Goal: Information Seeking & Learning: Learn about a topic

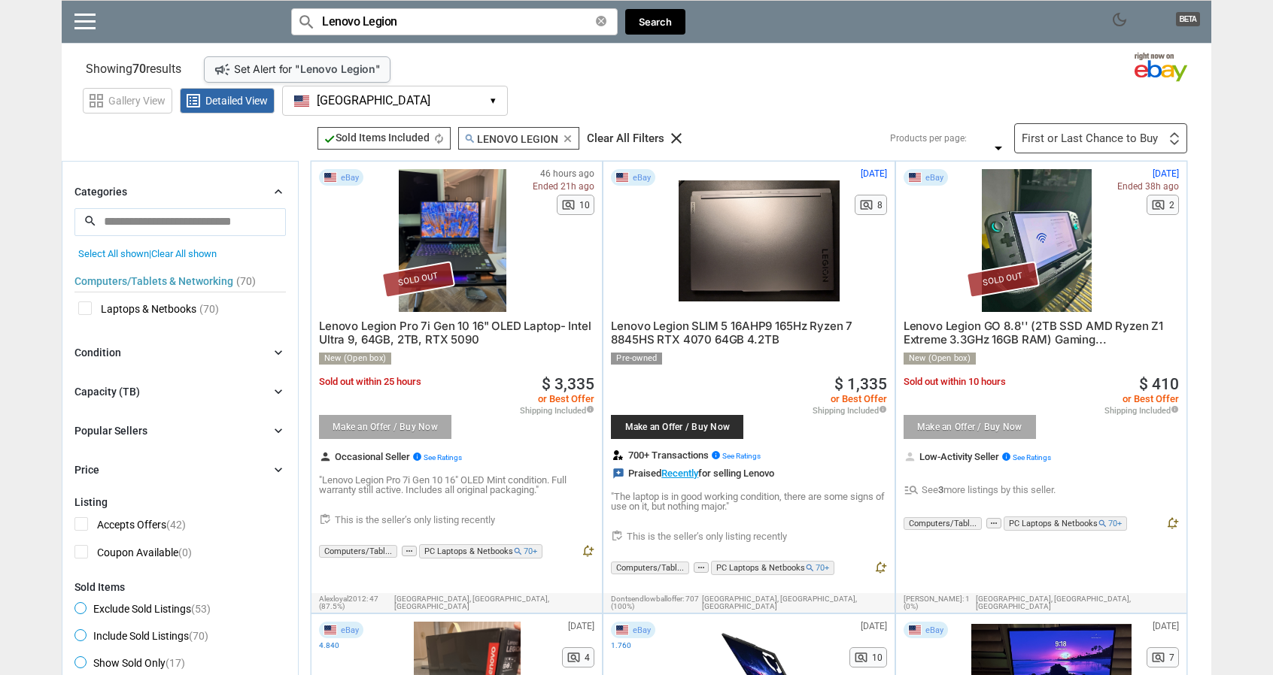
drag, startPoint x: 50, startPoint y: 452, endPoint x: 227, endPoint y: 45, distance: 444.0
click at [606, 20] on div "search Lenovo Legion clear" at bounding box center [454, 21] width 326 height 27
click at [600, 23] on icon "clear" at bounding box center [601, 21] width 11 height 11
click at [553, 22] on input "Search for models" at bounding box center [454, 21] width 326 height 27
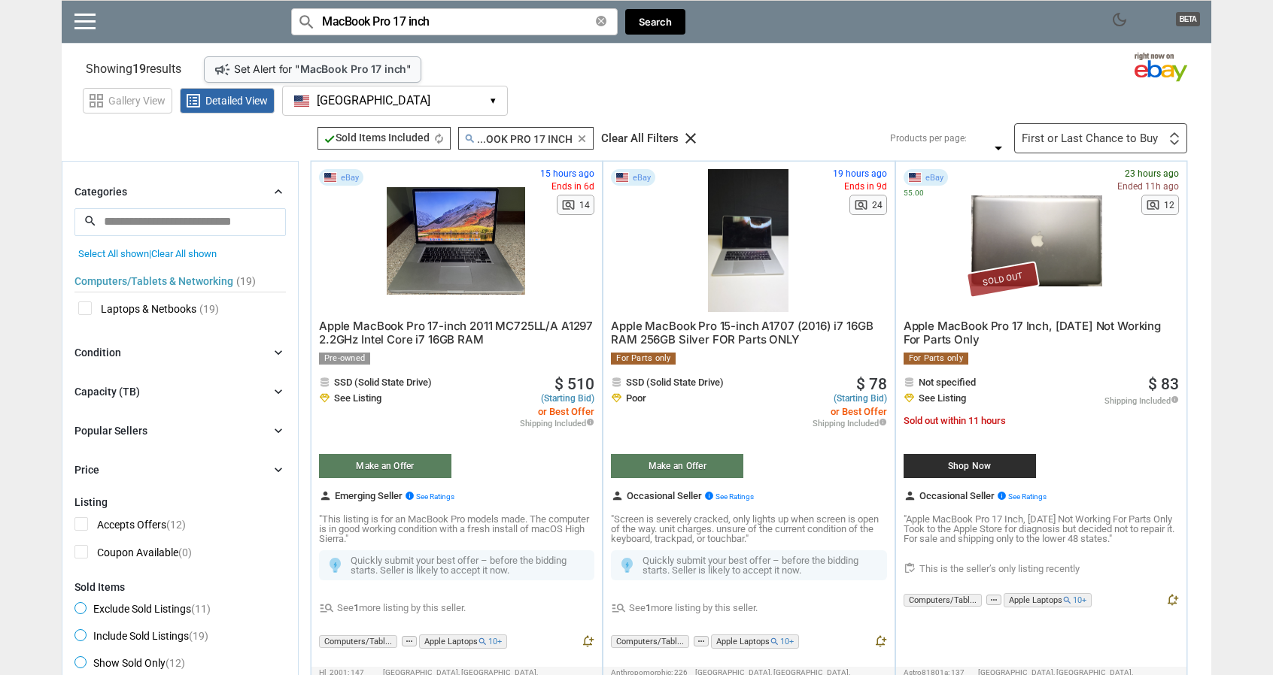
click at [403, 28] on input "MacBook Pro 17 inch" at bounding box center [454, 21] width 326 height 27
click at [654, 23] on button "Search" at bounding box center [655, 22] width 60 height 26
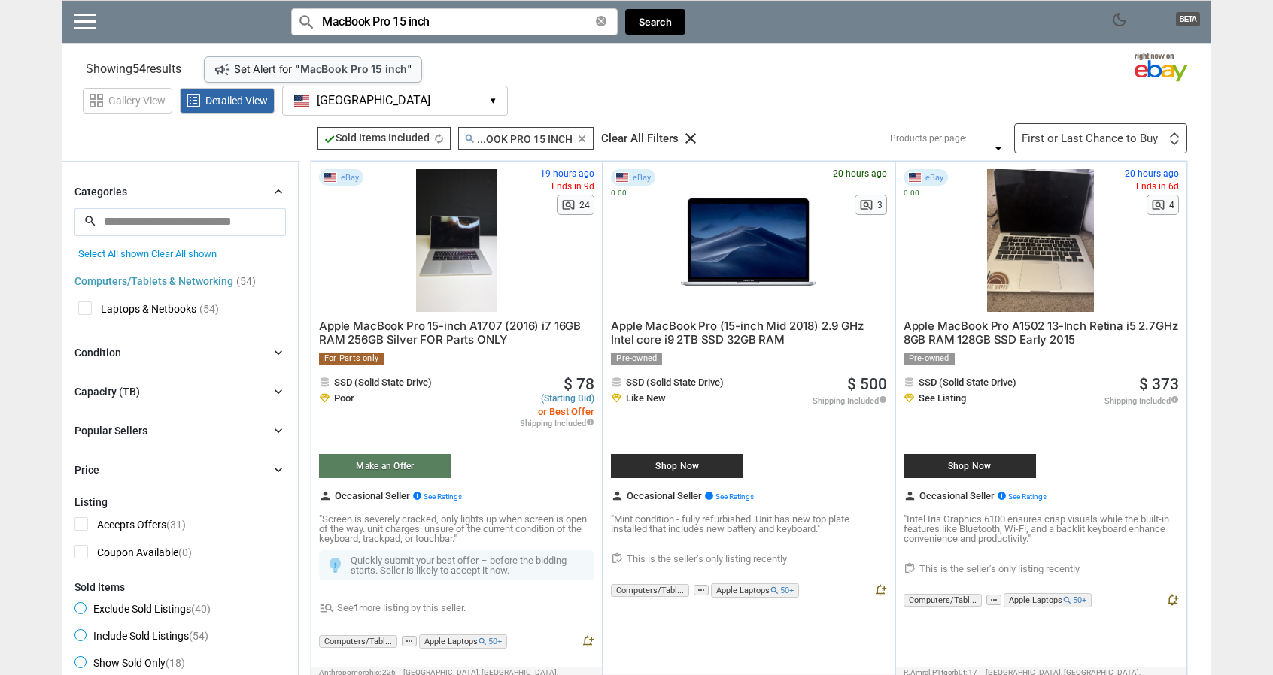
drag, startPoint x: 269, startPoint y: 148, endPoint x: 236, endPoint y: -63, distance: 213.8
click at [399, 23] on input "MacBook Pro 15 inch" at bounding box center [454, 21] width 326 height 27
type input "MacBook Pro 17 inch"
click at [654, 25] on button "Search" at bounding box center [655, 22] width 60 height 26
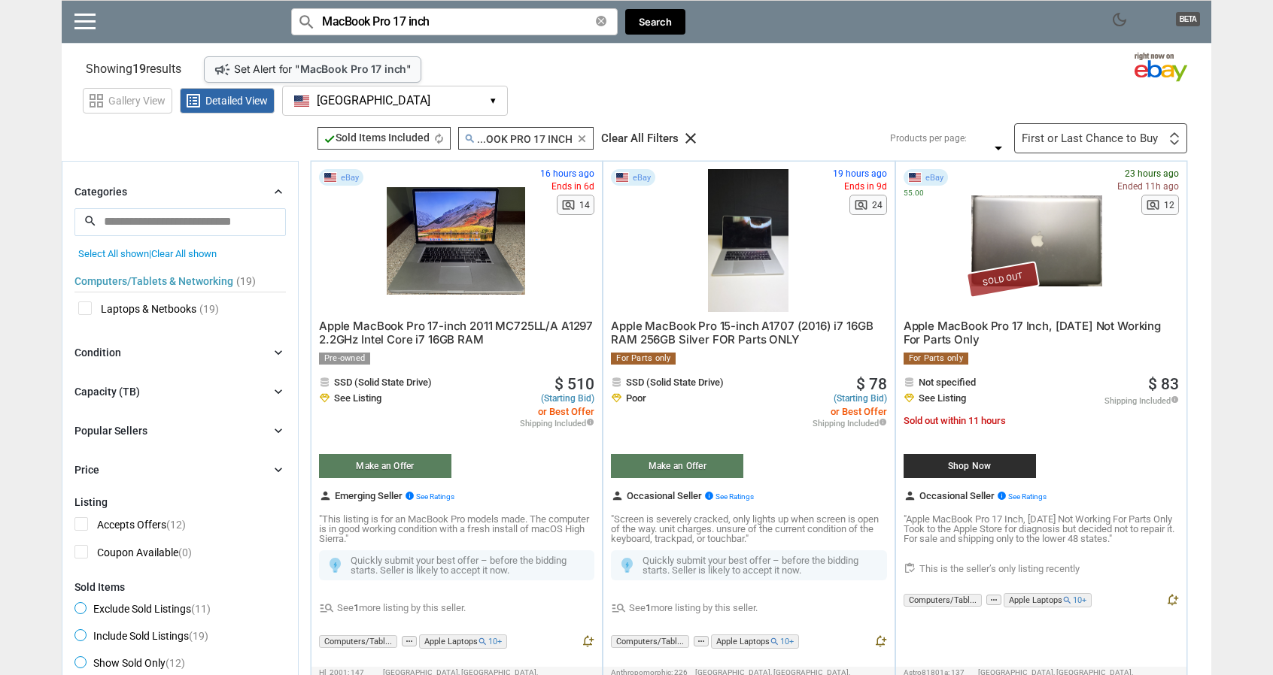
click at [1134, 148] on div "First or Last Chance to Buy First or Last Chance to Buy Recently Listed Selling…" at bounding box center [1100, 138] width 173 height 30
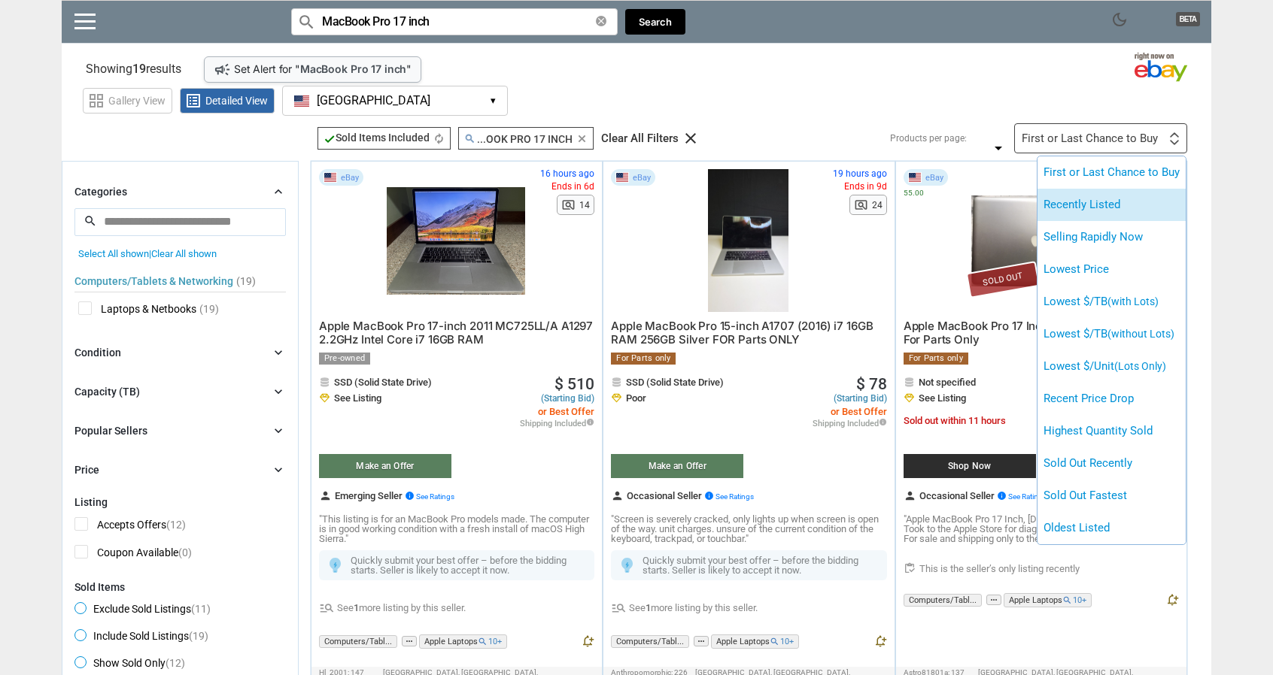
click at [1096, 205] on li "Recently Listed" at bounding box center [1111, 205] width 148 height 32
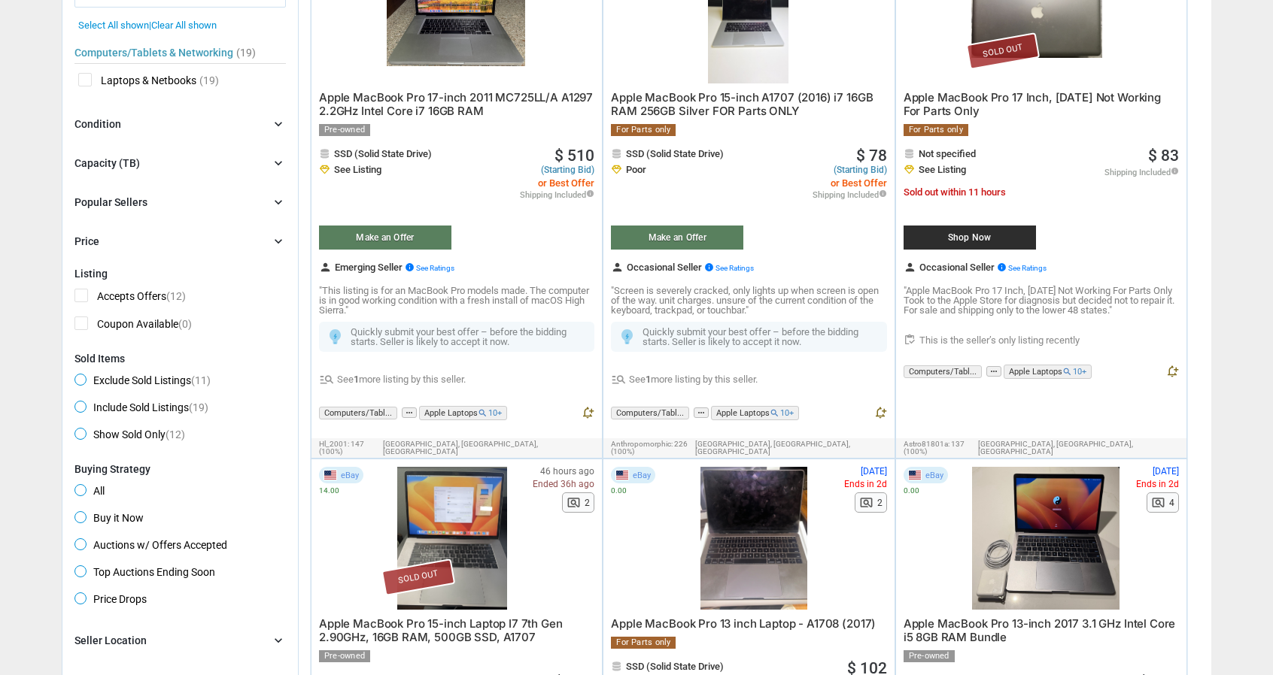
scroll to position [226, 0]
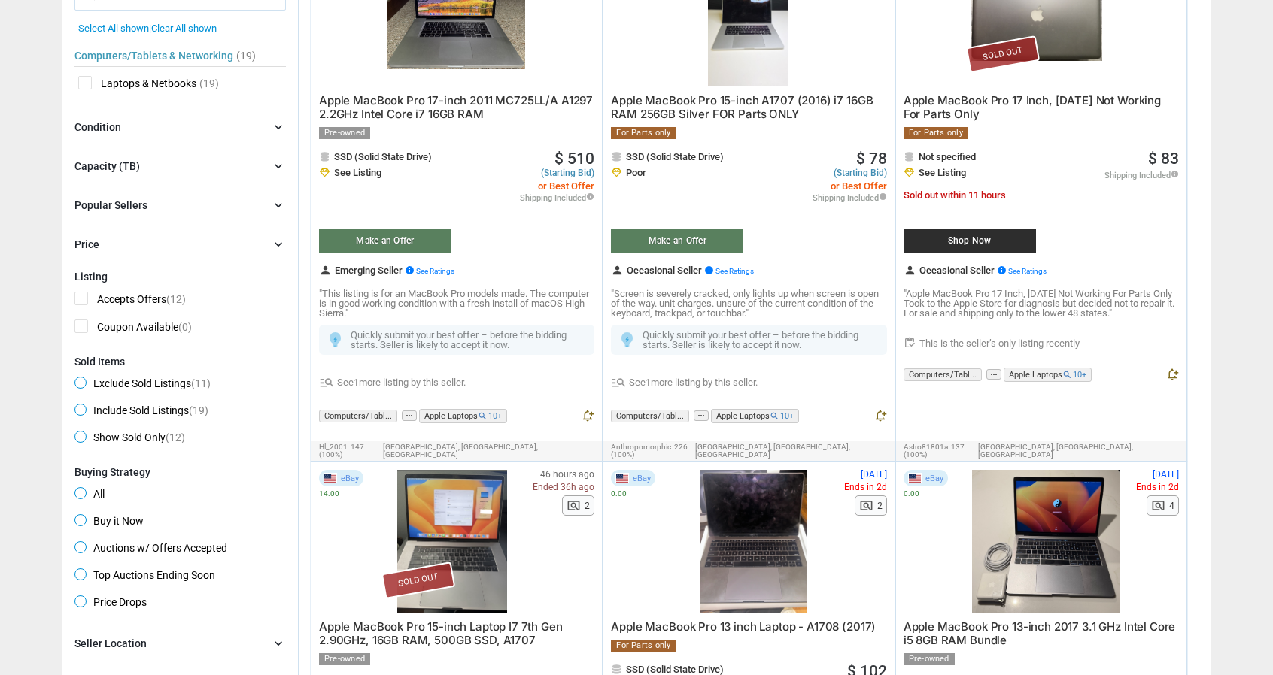
click at [261, 122] on div "Condition chevron_right" at bounding box center [179, 127] width 211 height 18
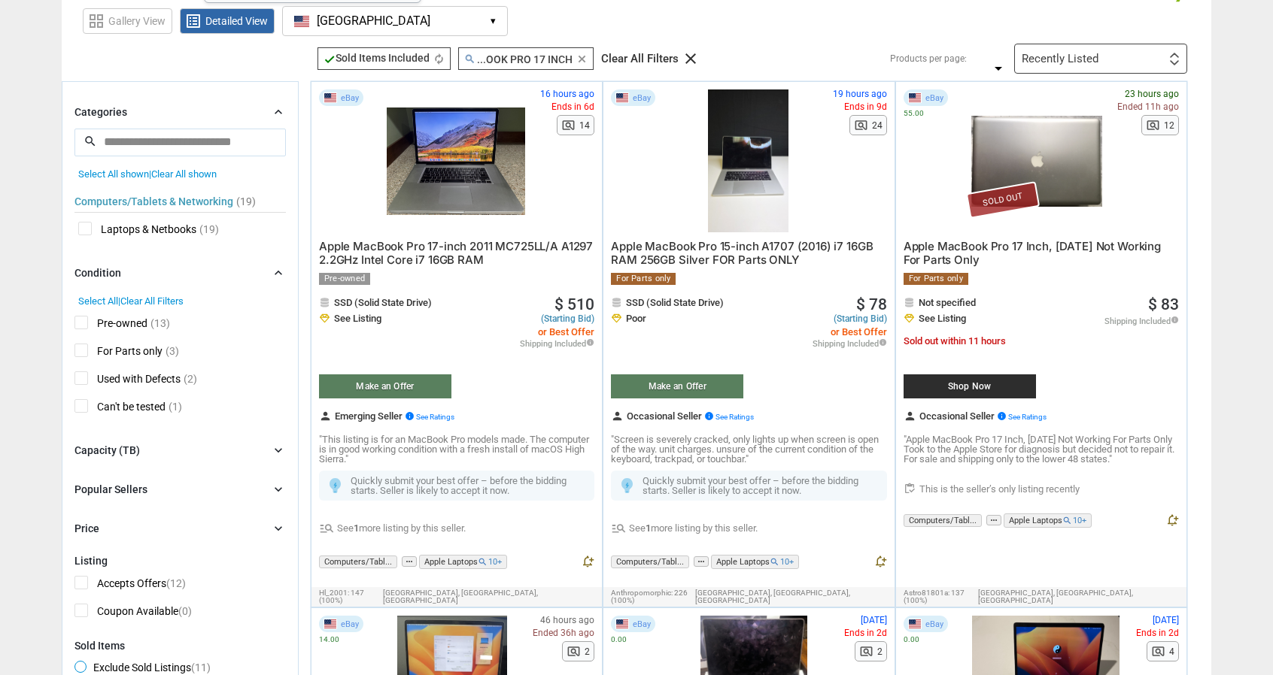
scroll to position [0, 0]
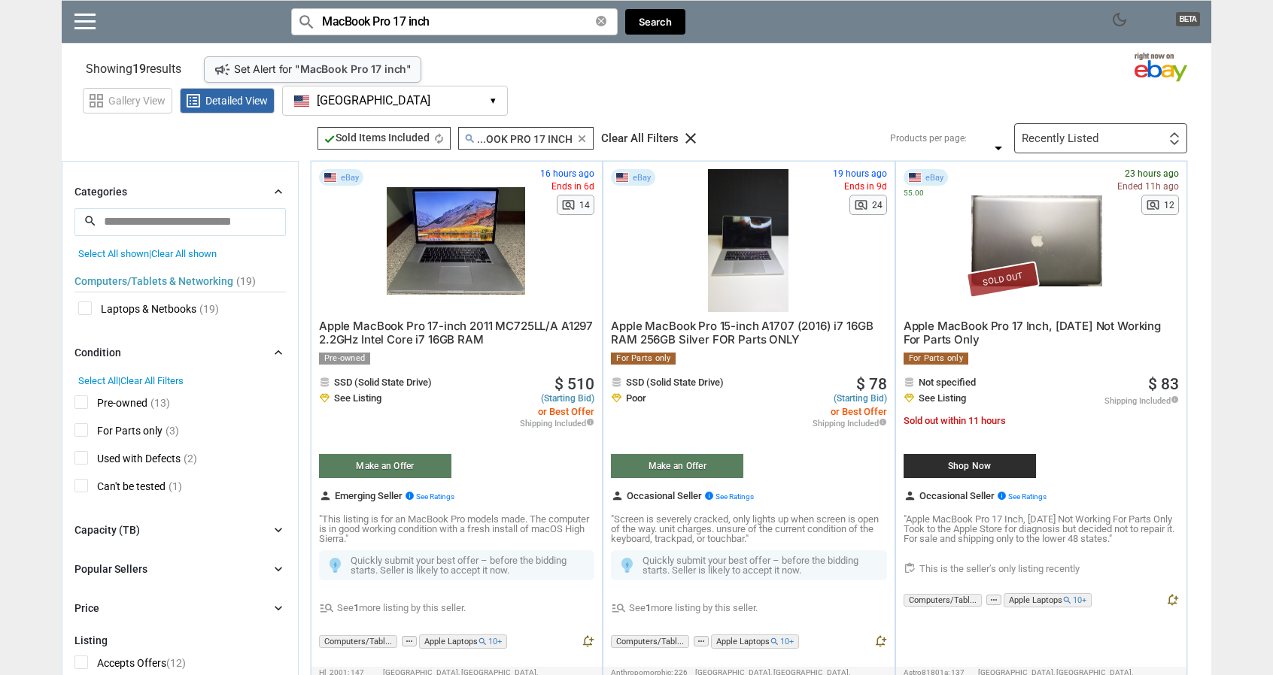
click at [582, 137] on icon "clear" at bounding box center [581, 138] width 11 height 11
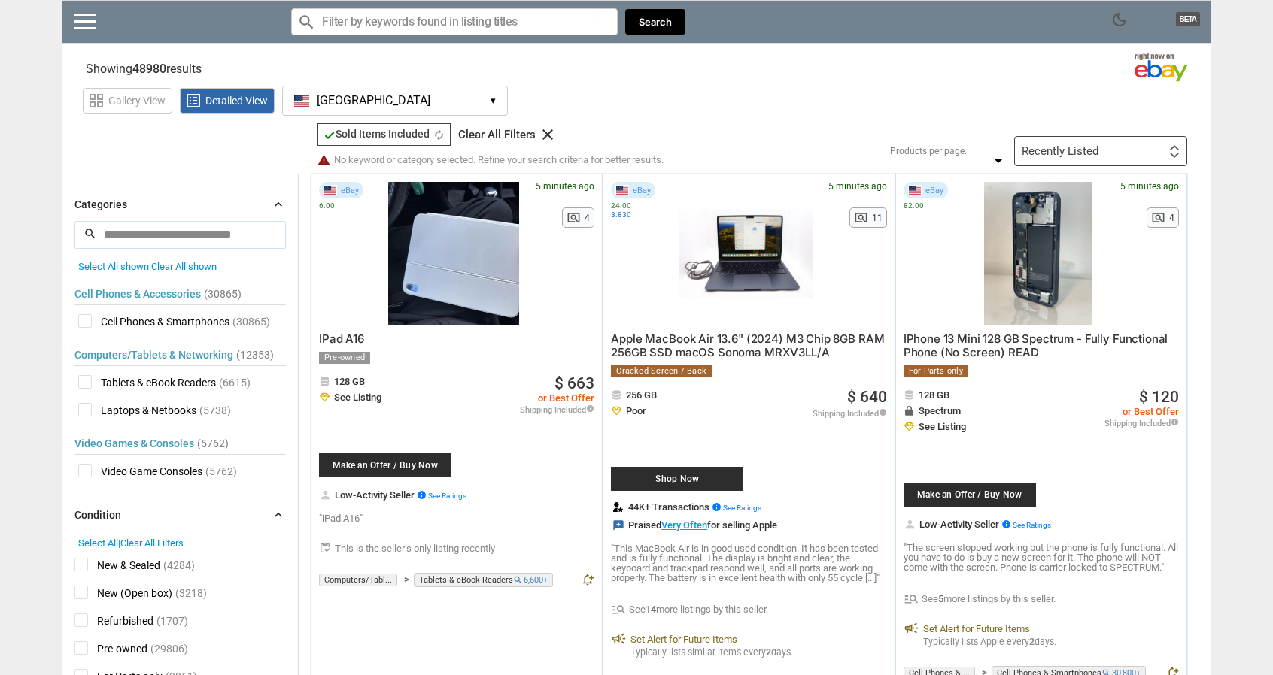
click at [364, 135] on span "check Sold Items Included" at bounding box center [376, 134] width 106 height 12
click at [442, 129] on icon "autorenew" at bounding box center [438, 134] width 11 height 11
click at [496, 136] on div "Clear All Filters" at bounding box center [496, 134] width 77 height 11
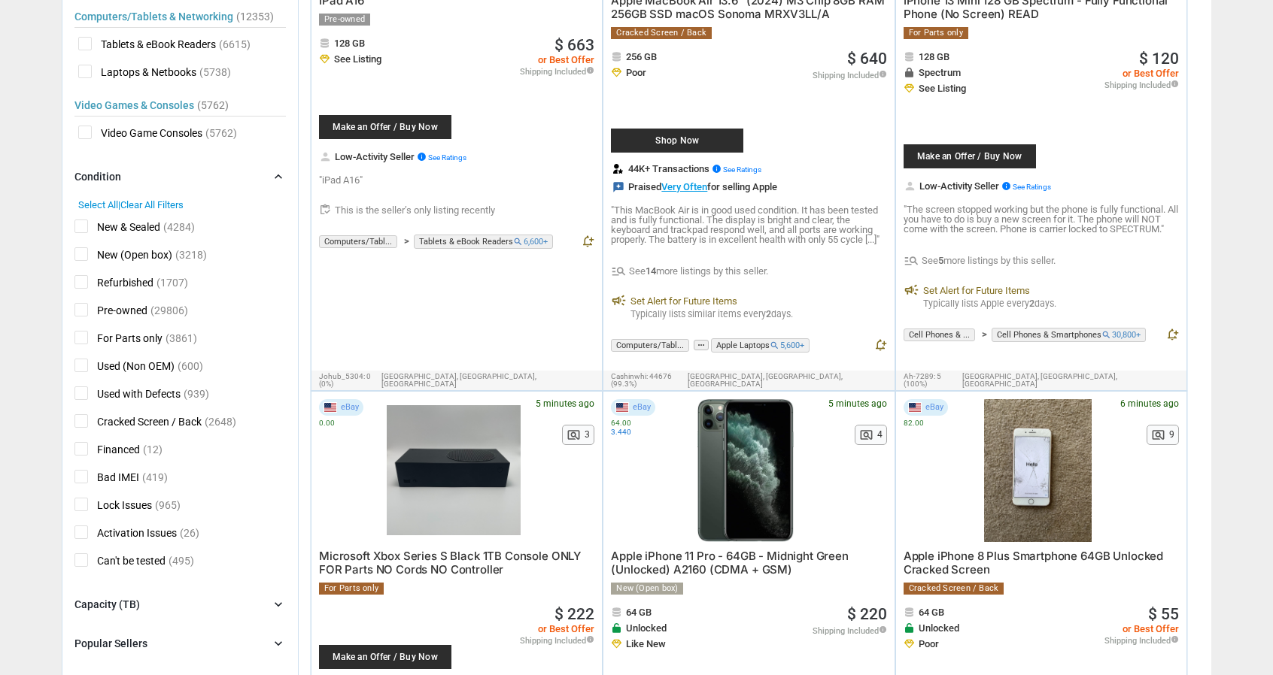
scroll to position [226, 0]
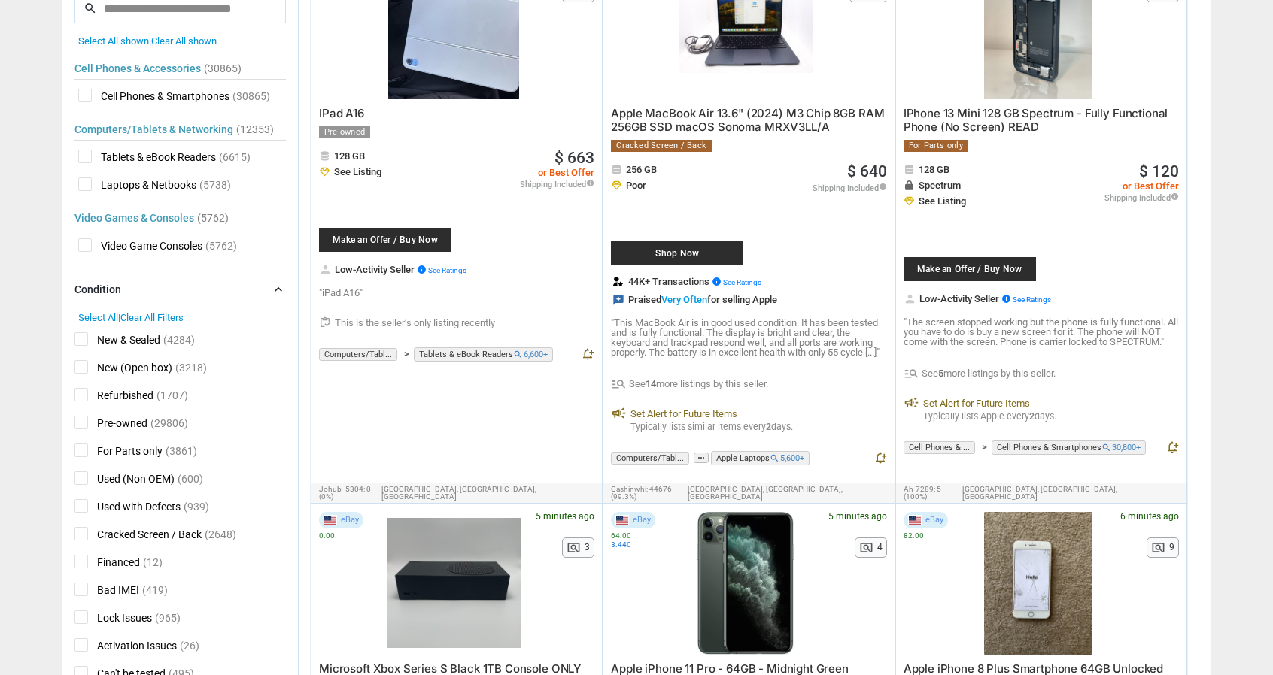
click at [90, 182] on span "Laptops & Netbooks" at bounding box center [137, 187] width 118 height 19
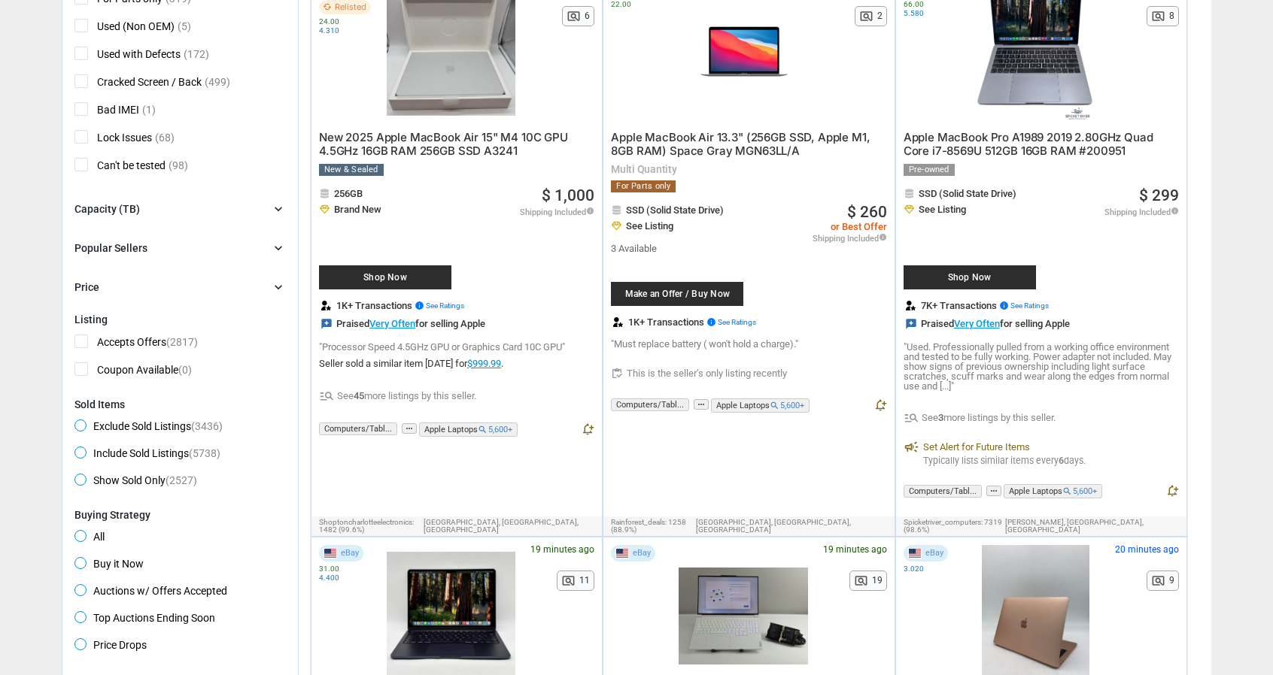
scroll to position [752, 0]
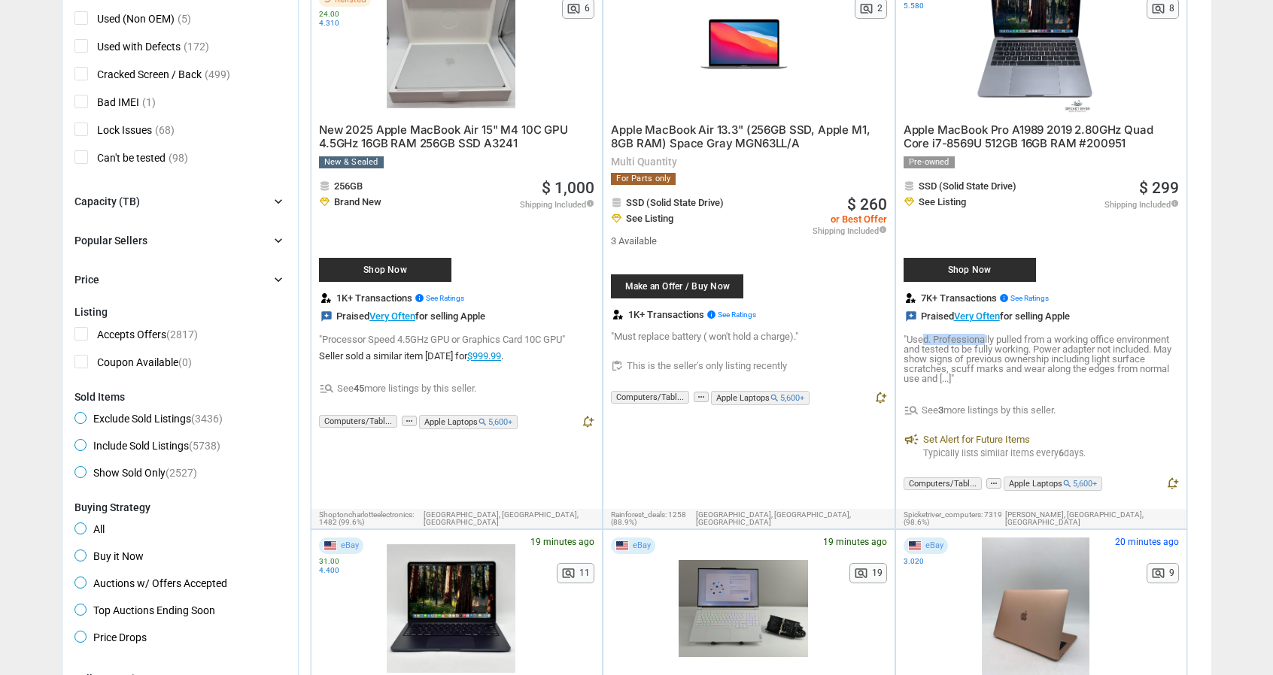
drag, startPoint x: 920, startPoint y: 344, endPoint x: 987, endPoint y: 341, distance: 67.0
click at [987, 341] on p ""Used. Professionally pulled from a working office environment and tested to be…" at bounding box center [1040, 359] width 275 height 49
drag, startPoint x: 994, startPoint y: 357, endPoint x: 1016, endPoint y: 354, distance: 21.9
click at [1012, 355] on p ""Used. Professionally pulled from a working office environment and tested to be…" at bounding box center [1040, 359] width 275 height 49
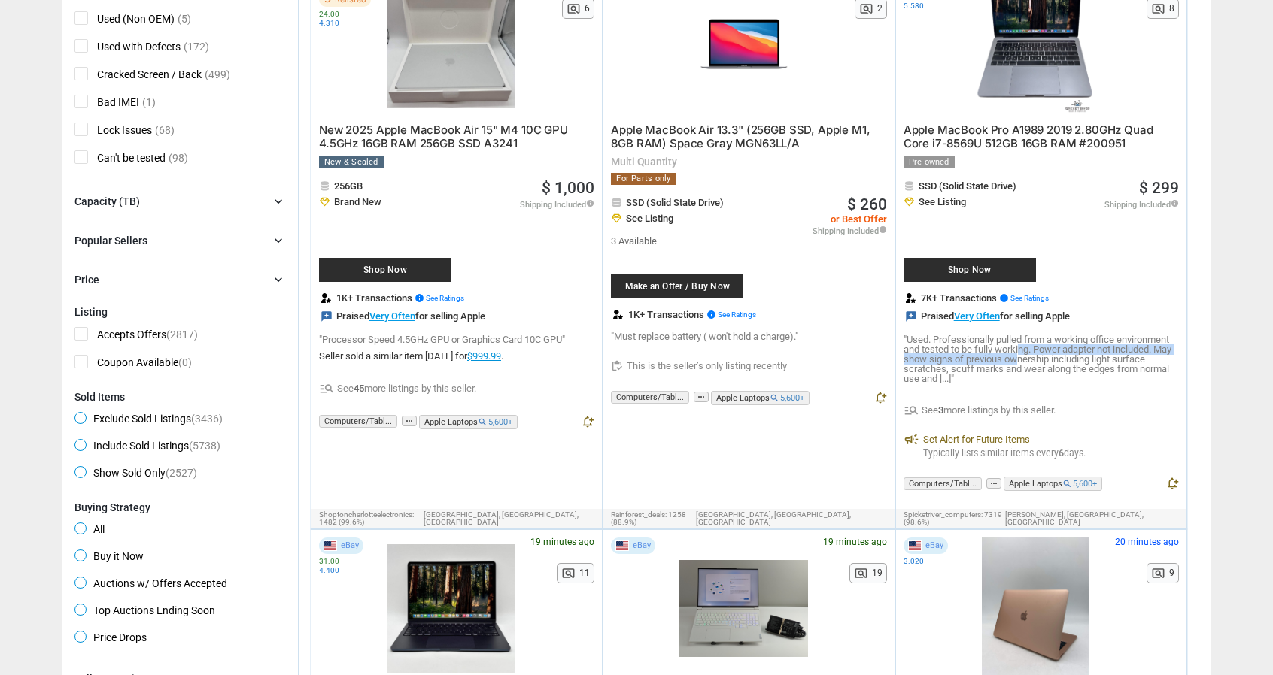
click at [1020, 356] on p ""Used. Professionally pulled from a working office environment and tested to be…" at bounding box center [1040, 359] width 275 height 49
click at [1088, 351] on p ""Used. Professionally pulled from a working office environment and tested to be…" at bounding box center [1040, 359] width 275 height 49
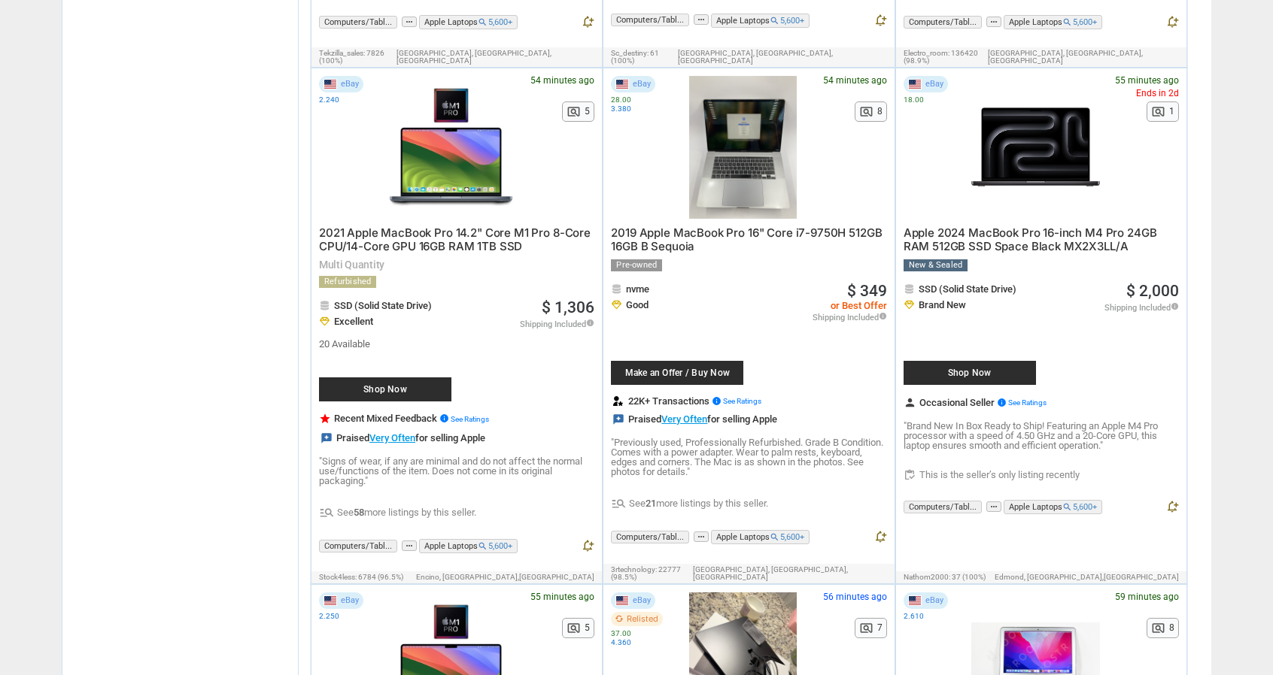
scroll to position [5115, 0]
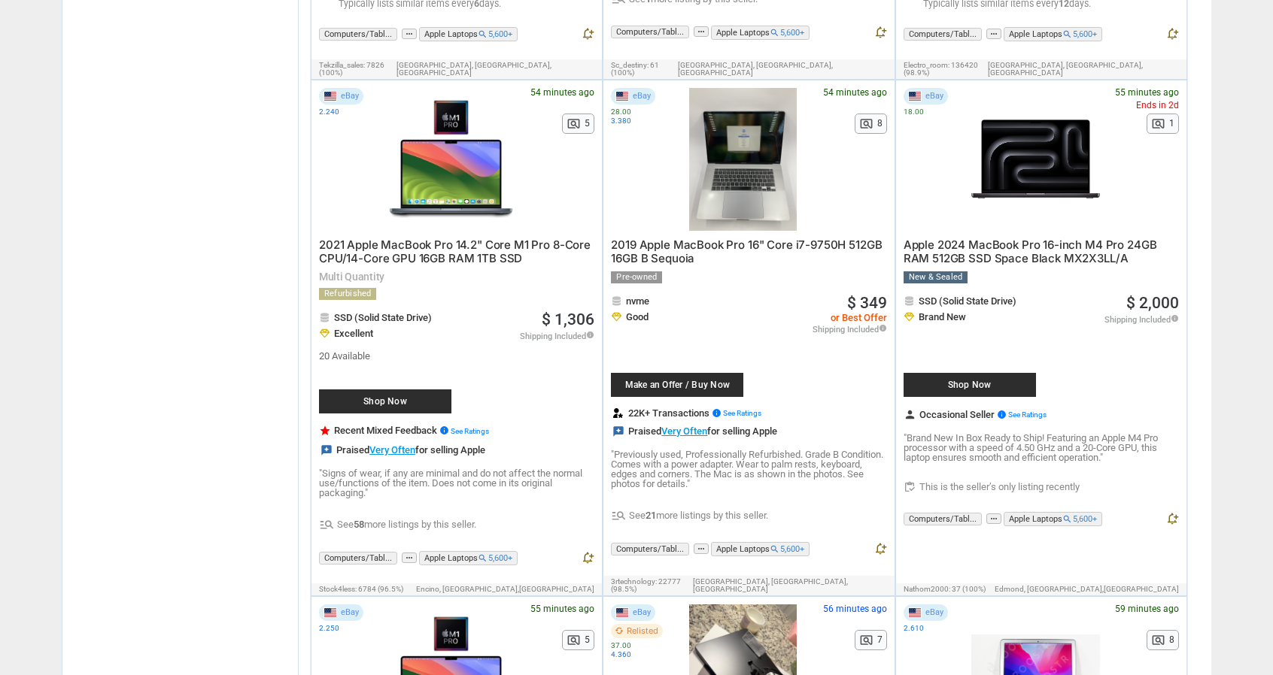
drag, startPoint x: 698, startPoint y: 147, endPoint x: 719, endPoint y: 279, distance: 134.1
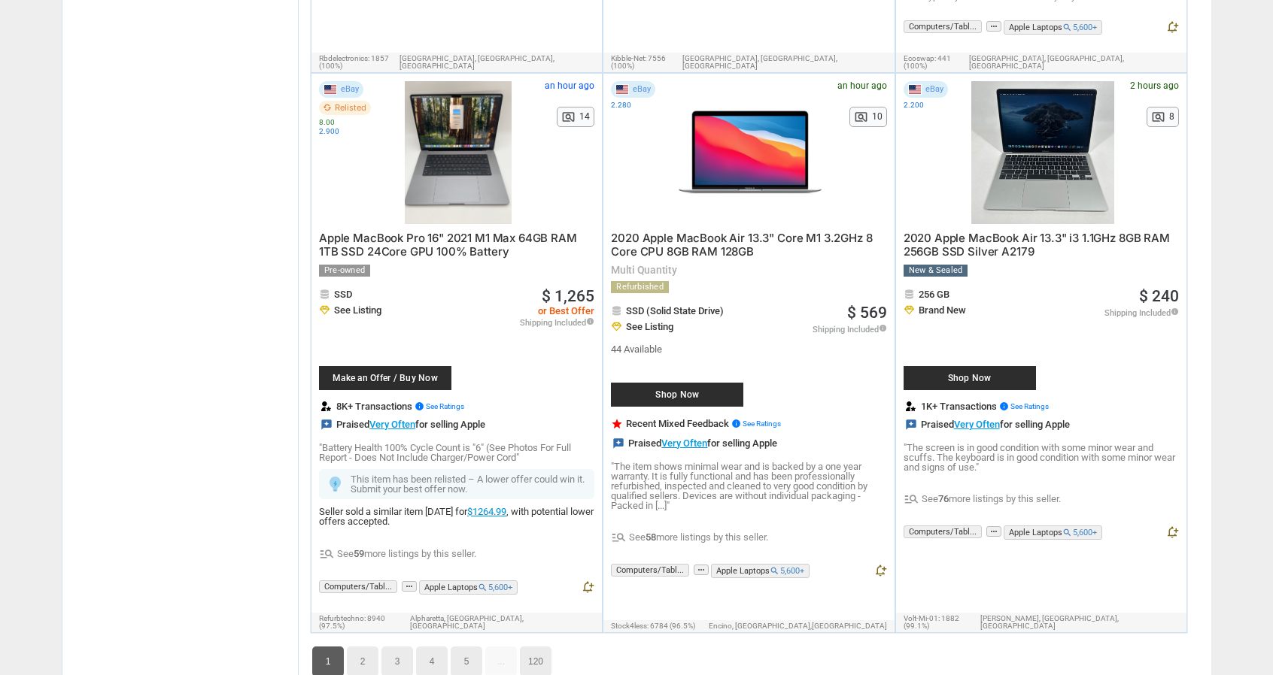
scroll to position [8500, 0]
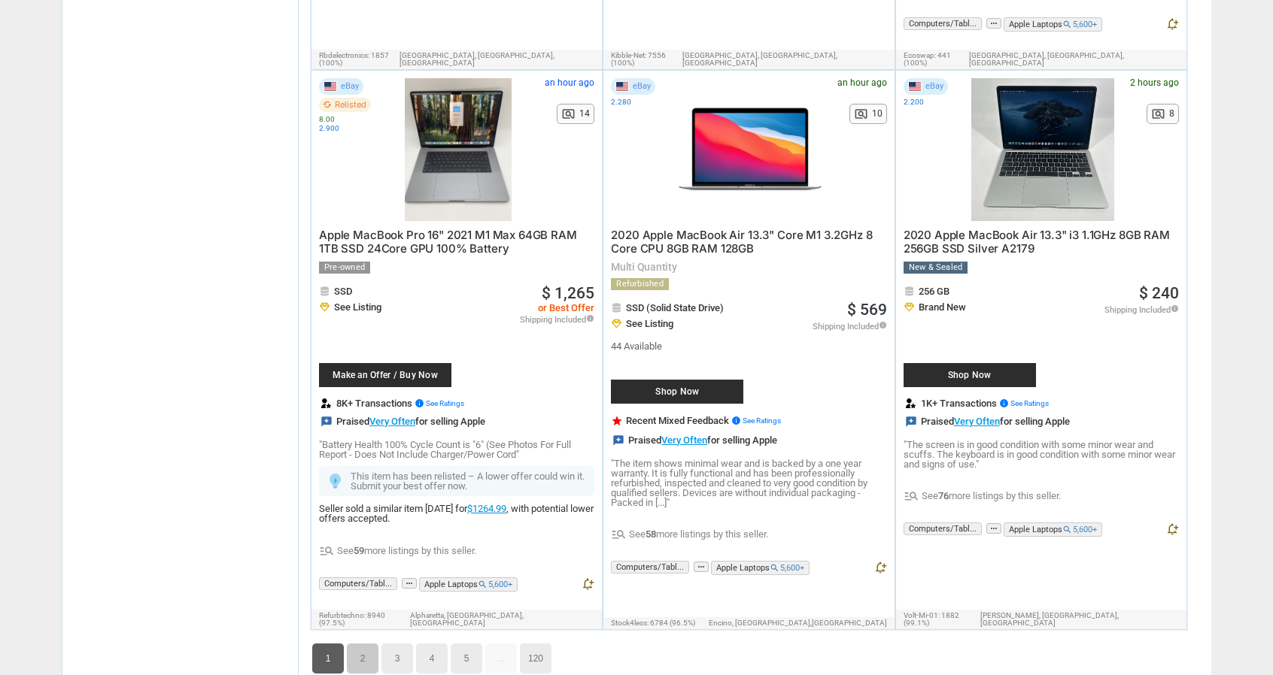
click at [363, 644] on link "2" at bounding box center [363, 659] width 32 height 30
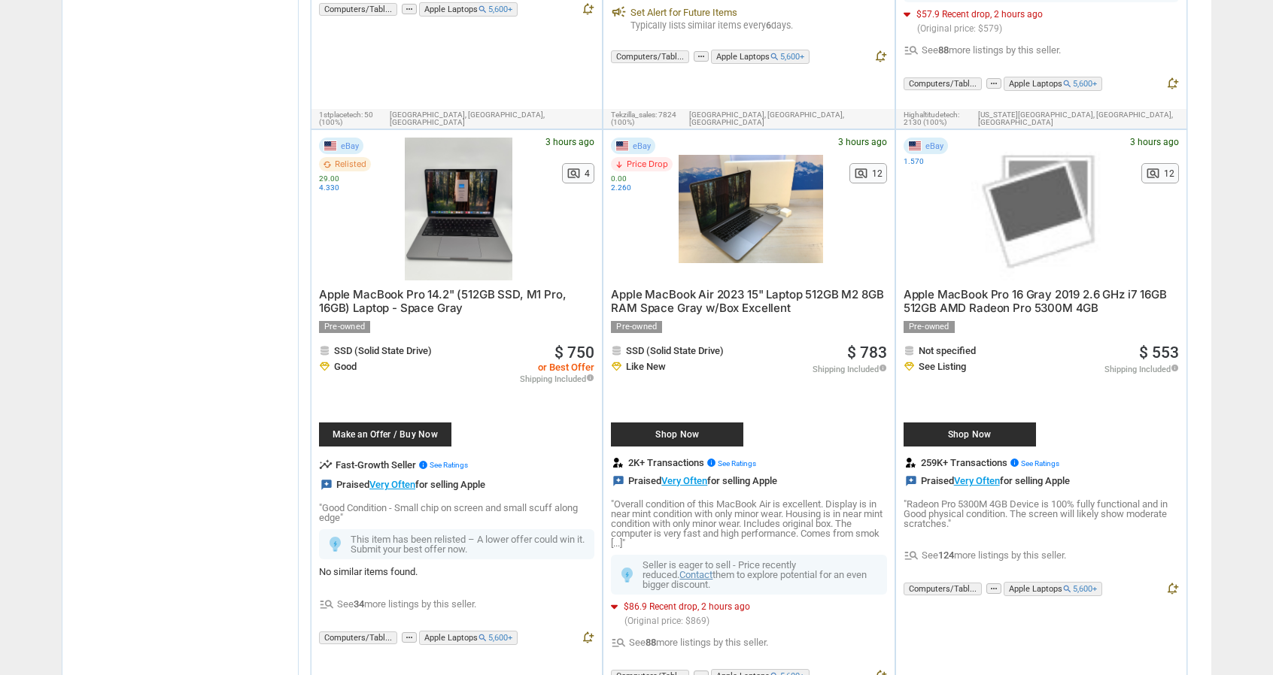
scroll to position [7123, 0]
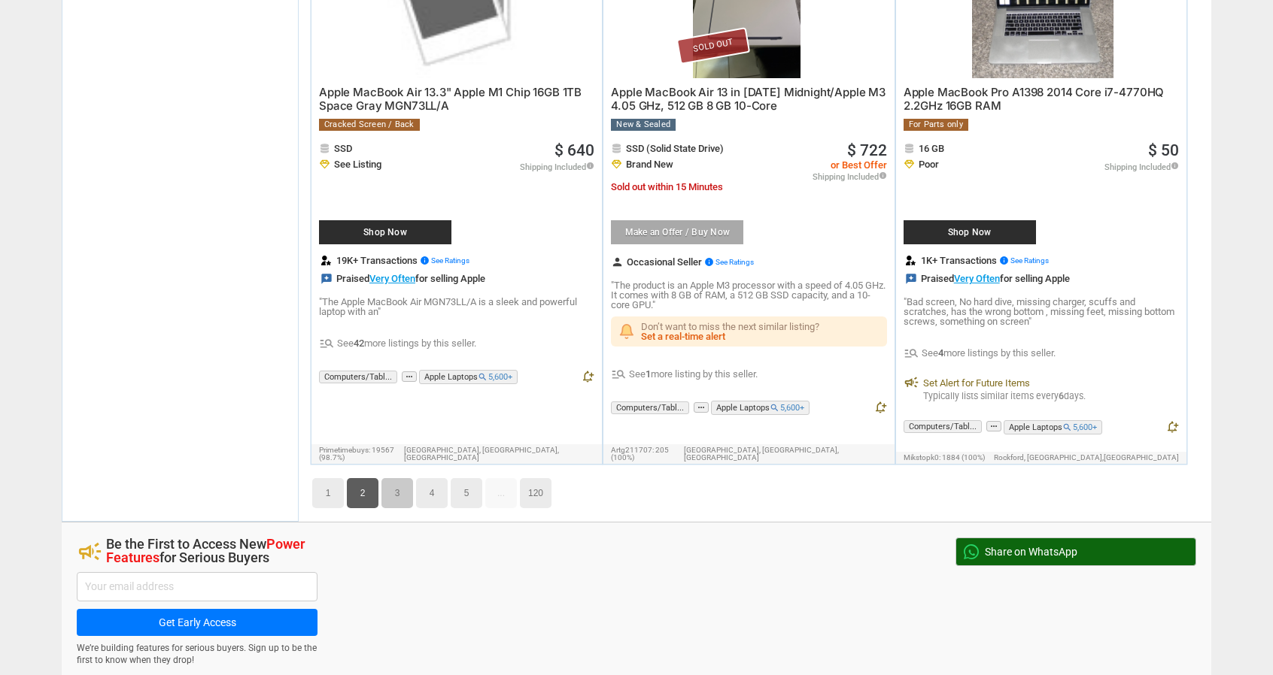
click at [388, 478] on link "3" at bounding box center [397, 493] width 32 height 30
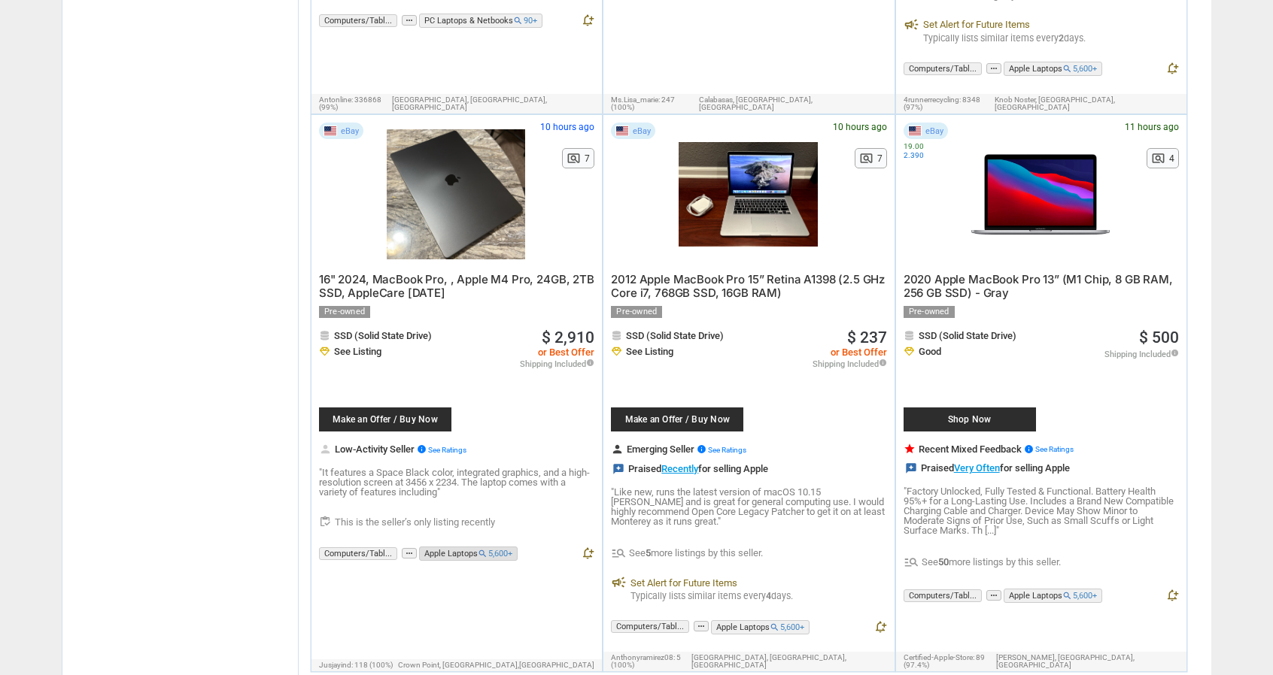
scroll to position [8402, 0]
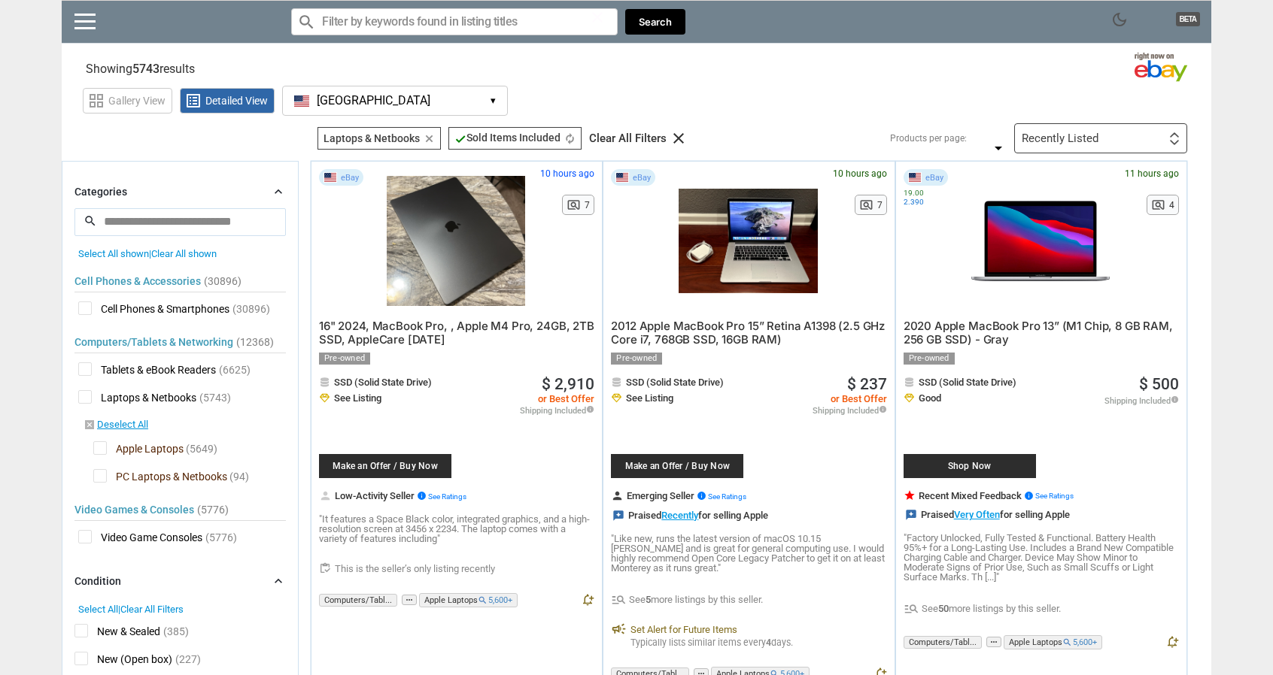
drag, startPoint x: 1234, startPoint y: 507, endPoint x: 1063, endPoint y: 56, distance: 482.5
click at [1093, 133] on div "Recently Listed" at bounding box center [1059, 138] width 77 height 11
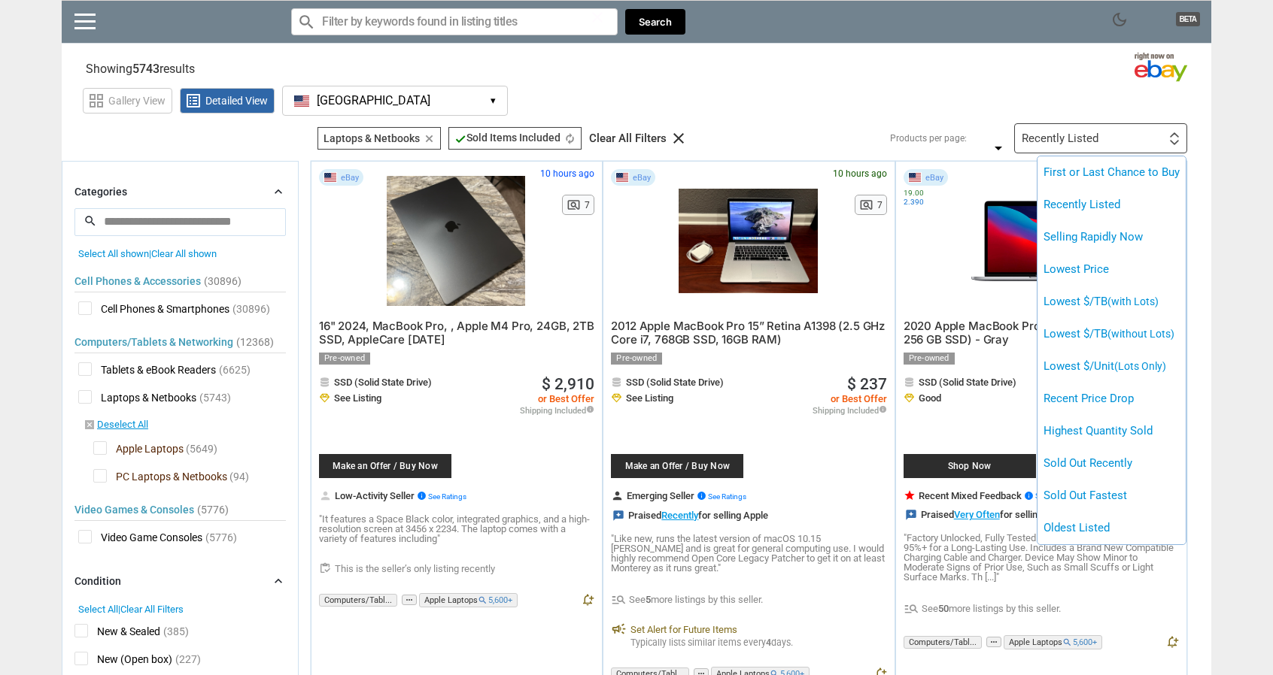
click at [1093, 133] on div at bounding box center [636, 337] width 1273 height 675
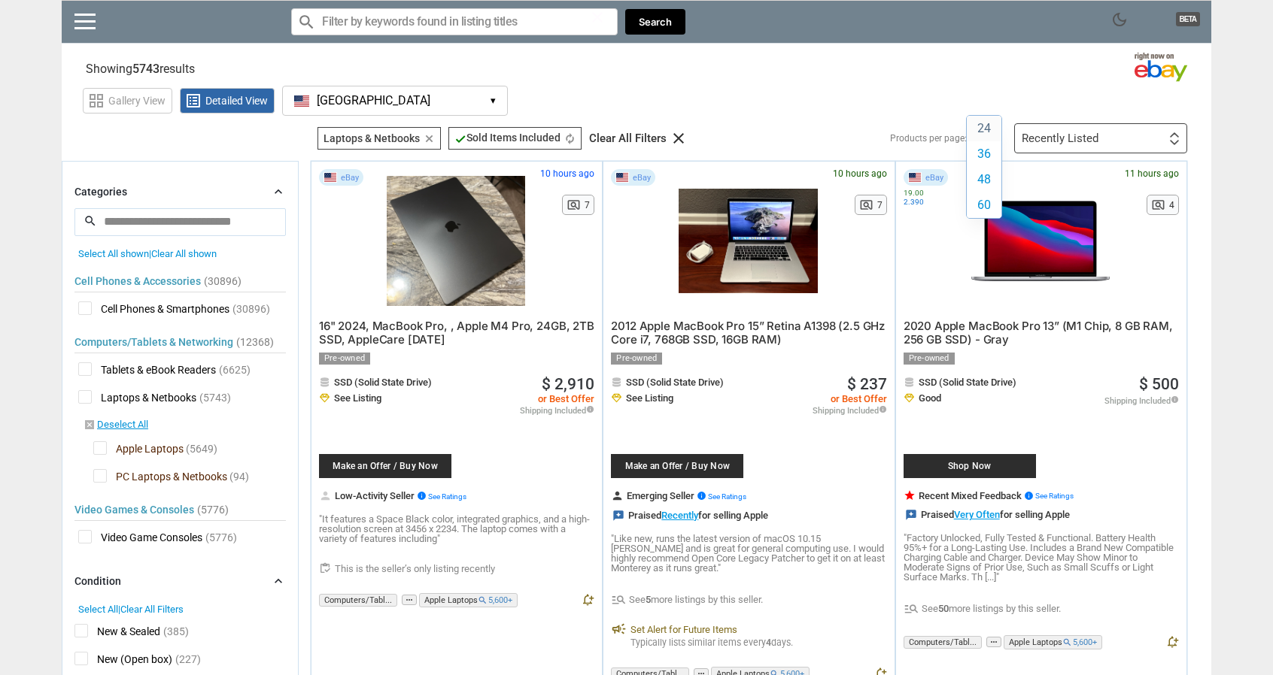
click at [991, 138] on div "24 36 48 60 24 36 48 60" at bounding box center [988, 138] width 36 height 0
click at [986, 211] on label "60" at bounding box center [984, 206] width 35 height 26
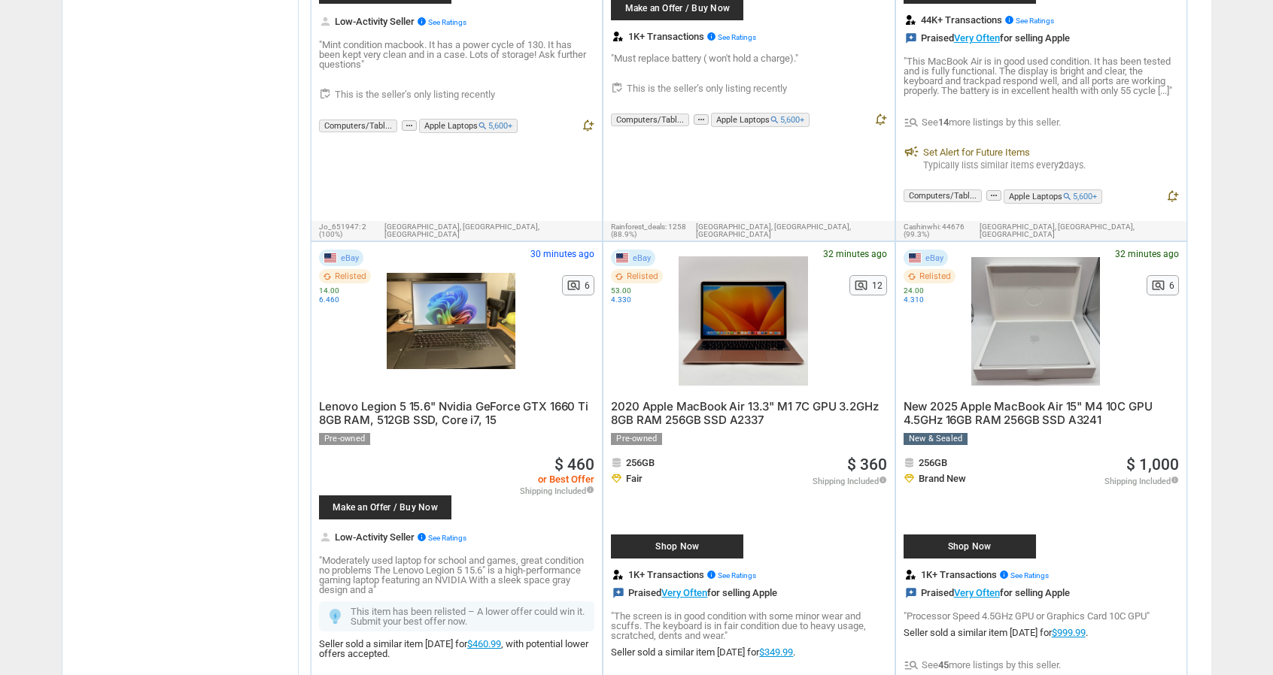
scroll to position [2106, 0]
